Goal: Task Accomplishment & Management: Complete application form

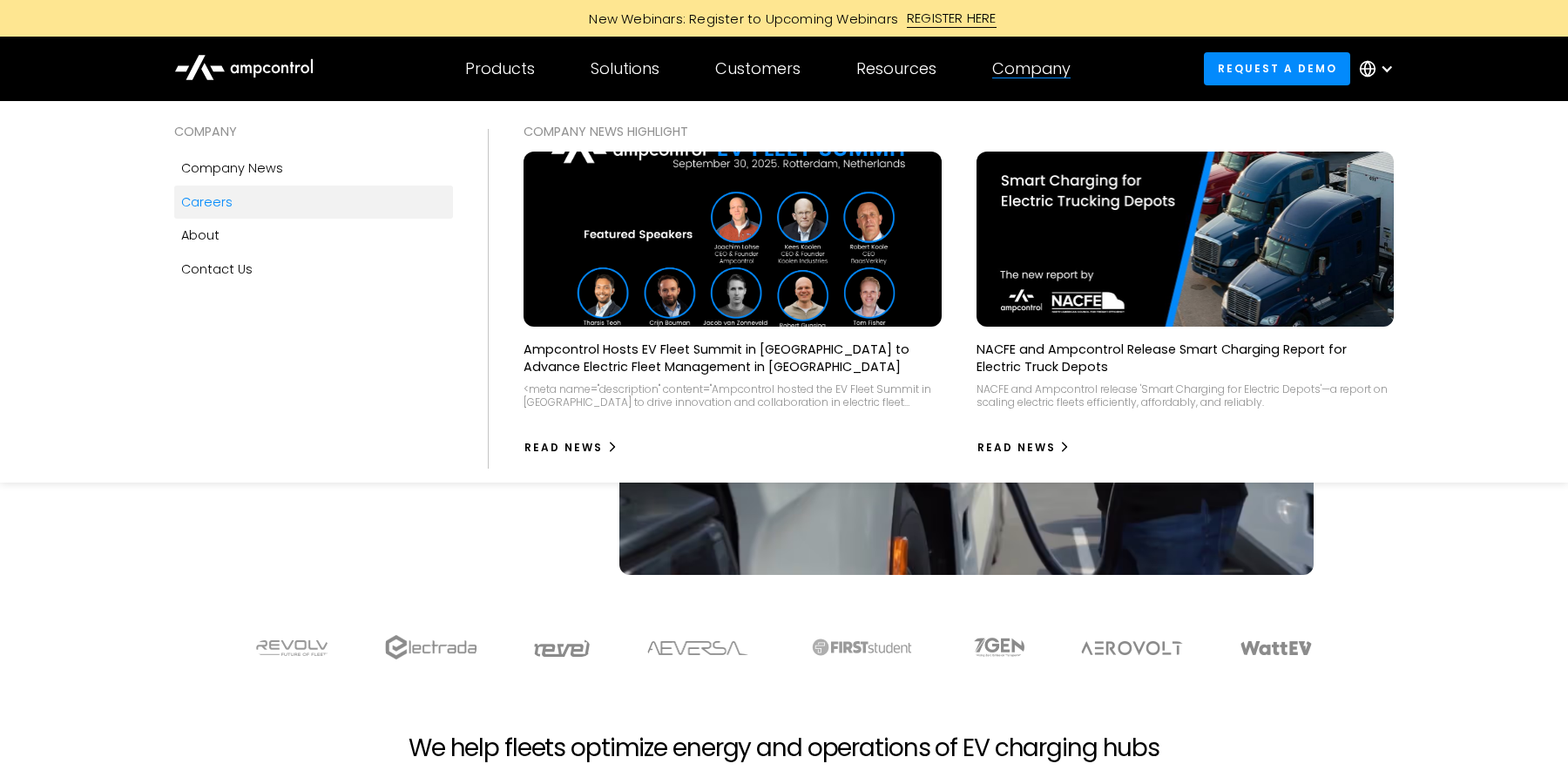
click at [213, 209] on div "Careers" at bounding box center [207, 202] width 51 height 19
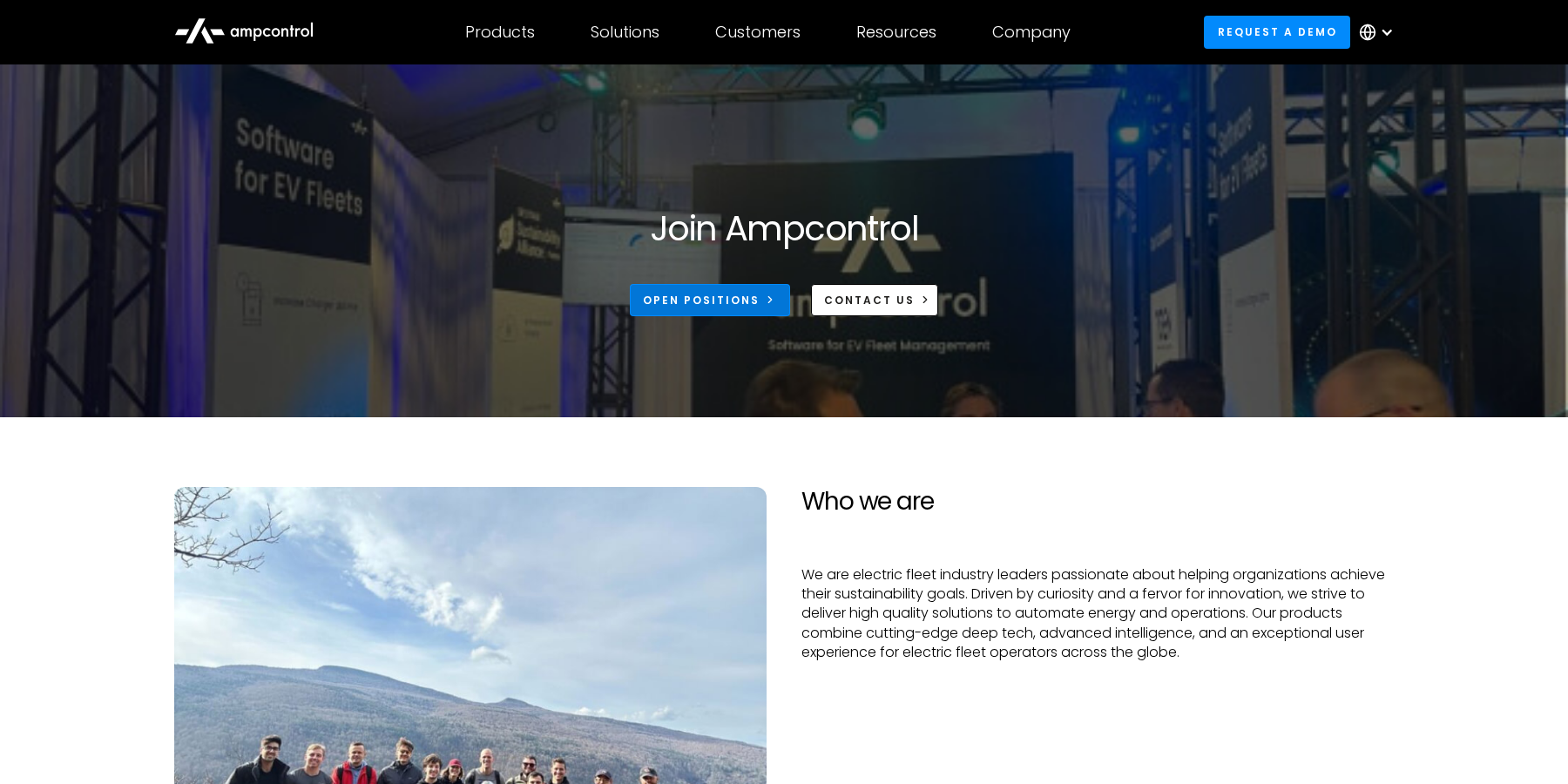
click at [759, 301] on link "Open Positions" at bounding box center [709, 300] width 160 height 32
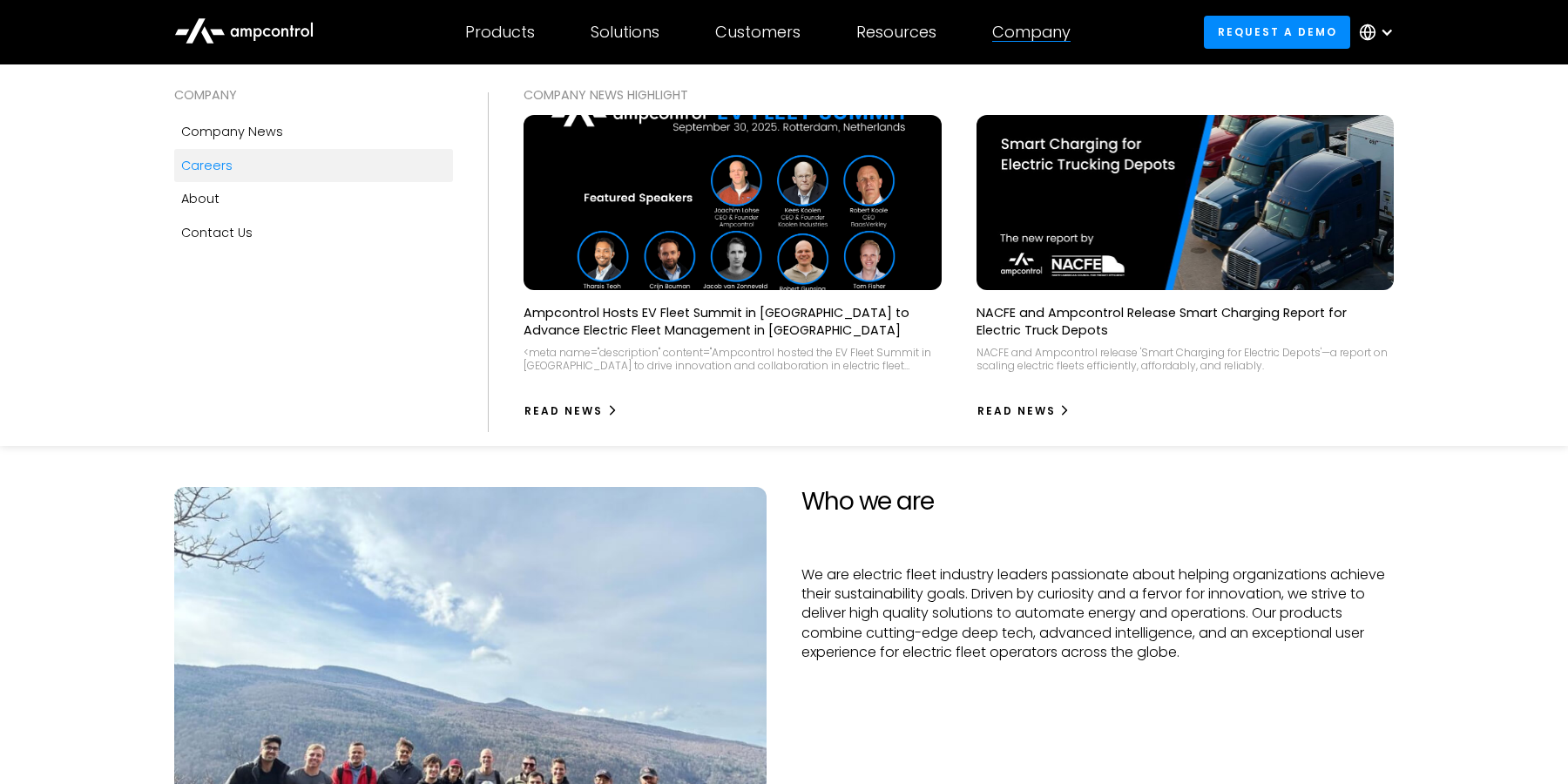
click at [217, 166] on div "Careers" at bounding box center [207, 165] width 51 height 19
